Goal: Find specific page/section: Find specific page/section

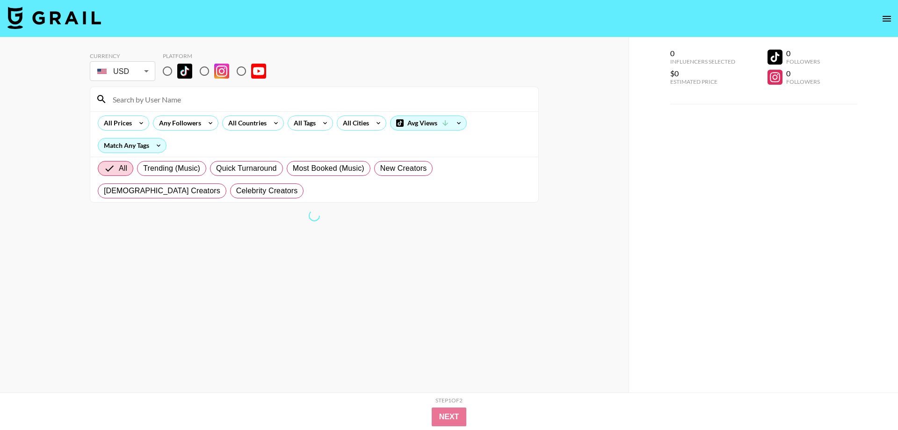
click at [166, 72] on input "radio" at bounding box center [168, 71] width 20 height 20
radio input "true"
click at [190, 98] on input at bounding box center [319, 99] width 425 height 15
paste input "manixbby"
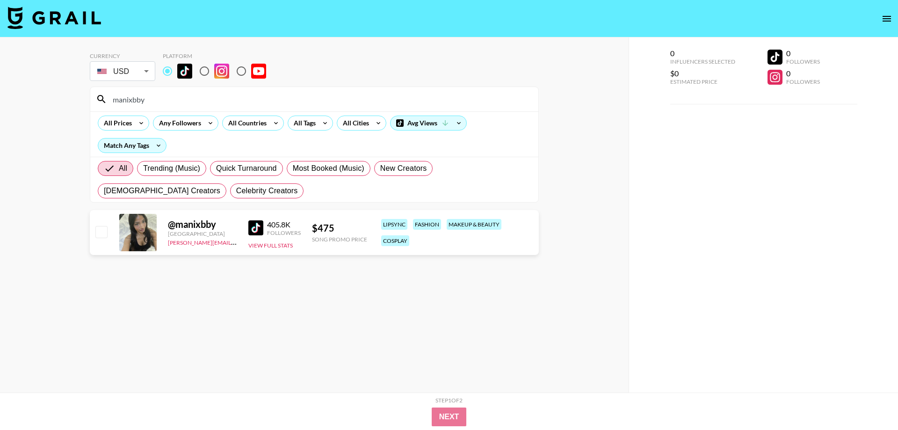
click at [182, 103] on input "manixbby" at bounding box center [319, 99] width 425 height 15
paste input "katebeckelman"
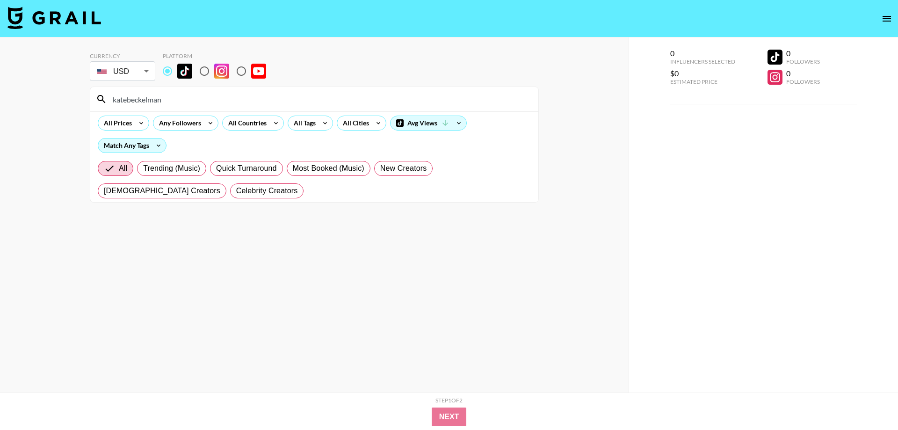
type input "katebeckelman"
click at [206, 72] on input "radio" at bounding box center [205, 71] width 20 height 20
radio input "true"
